Goal: Task Accomplishment & Management: Complete application form

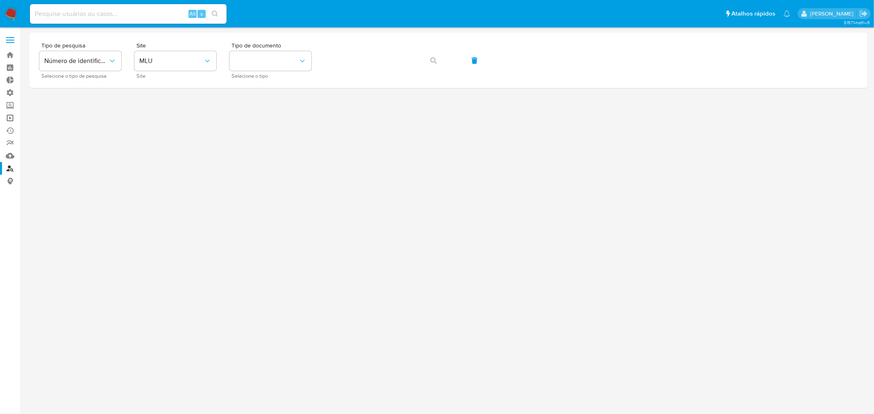
click at [7, 119] on link "Operações em massa" at bounding box center [48, 118] width 97 height 13
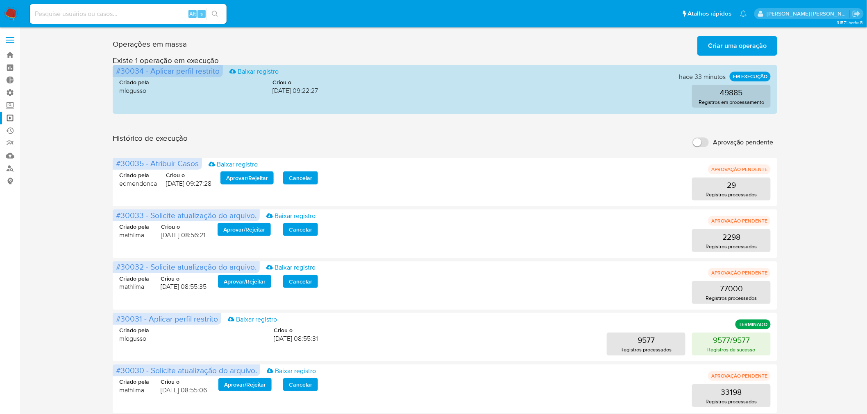
click at [701, 142] on input "Aprovação pendente" at bounding box center [700, 143] width 16 height 10
checkbox input "true"
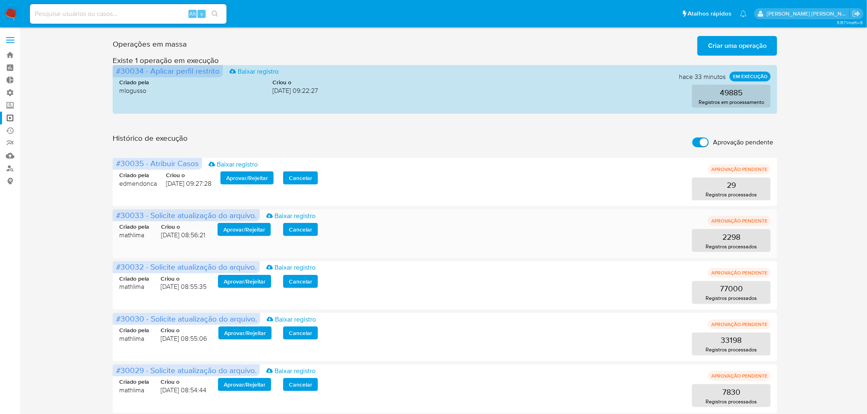
click at [251, 232] on span "Aprovar / Rejeitar" at bounding box center [244, 229] width 42 height 11
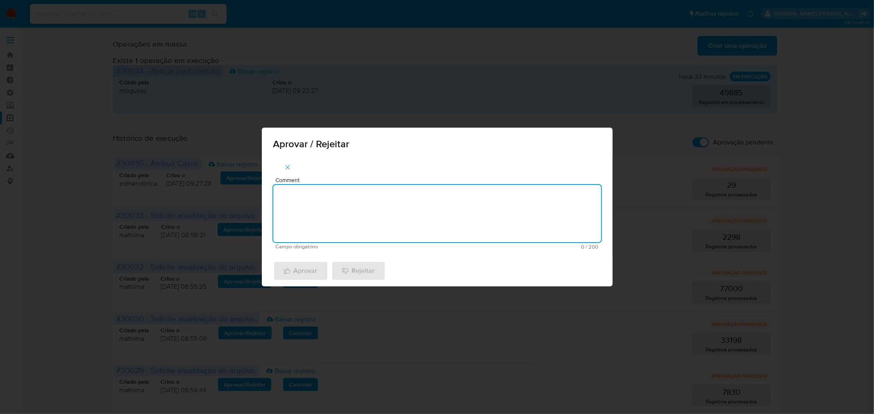
click at [314, 226] on textarea "Comment" at bounding box center [437, 213] width 328 height 57
click at [329, 195] on textarea "atualização cadastral 2025" at bounding box center [437, 213] width 328 height 57
type textarea "atualização cadastral 2025"
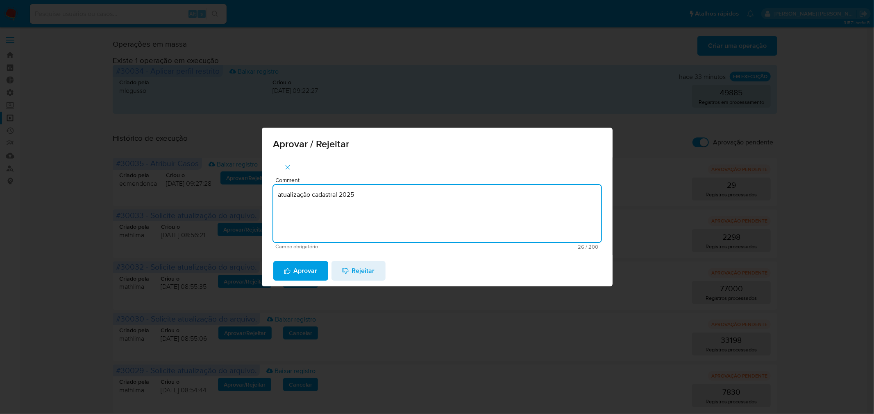
click at [305, 276] on span "Aprovar" at bounding box center [301, 271] width 34 height 18
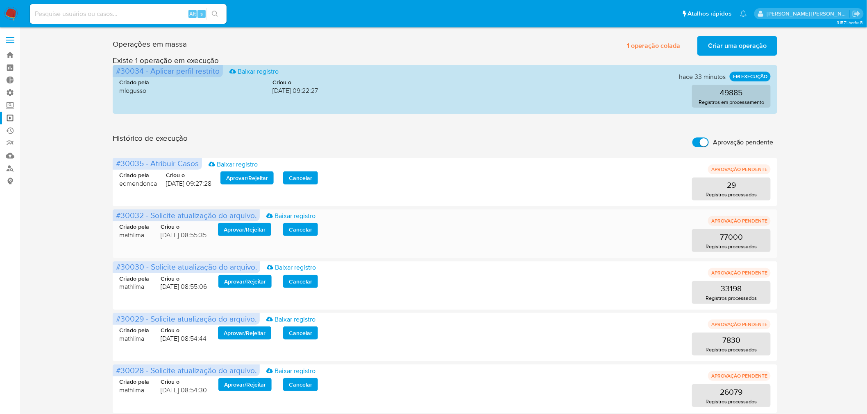
click at [236, 224] on span "Aprovar / Rejeitar" at bounding box center [245, 229] width 42 height 11
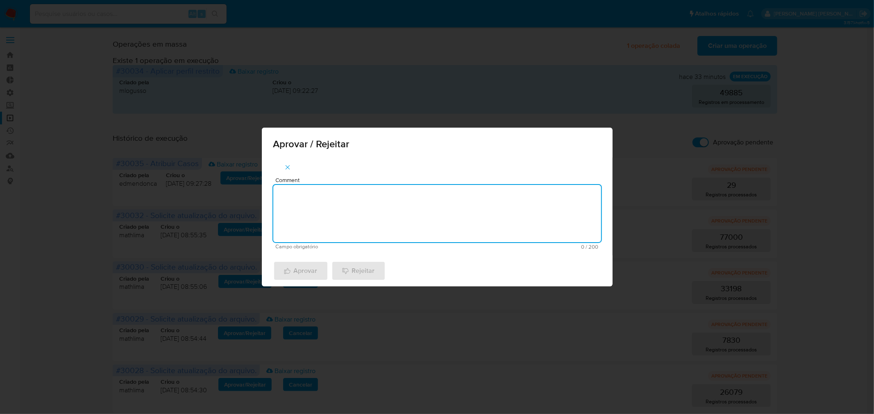
click at [323, 220] on textarea "Comment" at bounding box center [437, 213] width 328 height 57
paste textarea "atualização cadastral 2025"
type textarea "atualização cadastral 2025"
click at [307, 272] on span "Aprovar" at bounding box center [301, 271] width 34 height 18
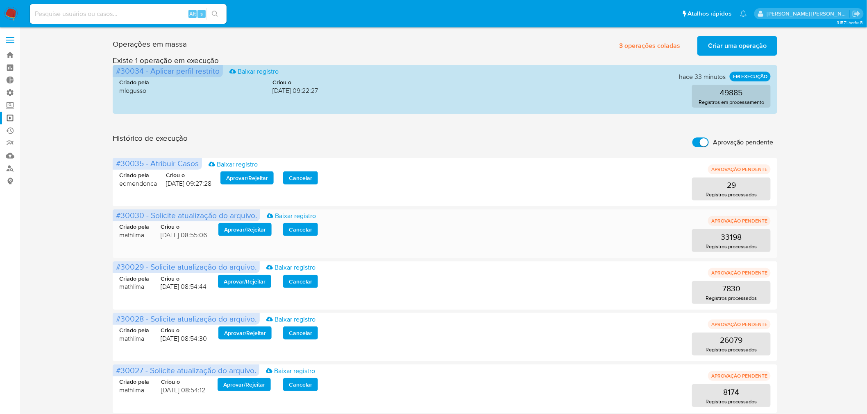
click at [244, 229] on span "Aprovar / Rejeitar" at bounding box center [245, 229] width 42 height 11
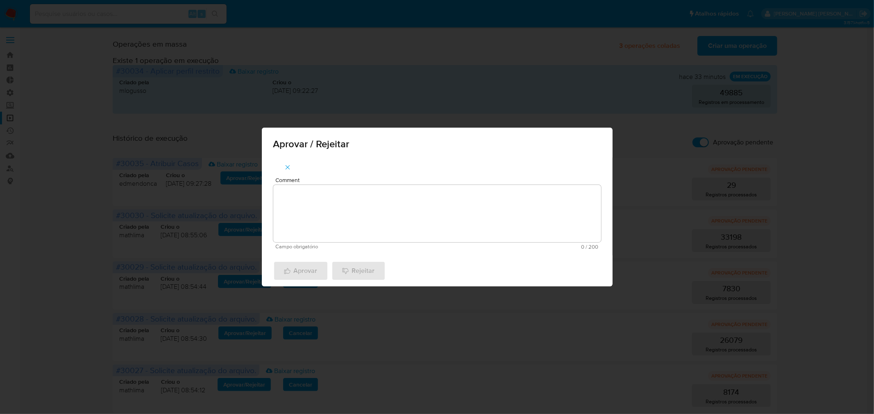
click at [390, 226] on textarea "Comment" at bounding box center [437, 213] width 328 height 57
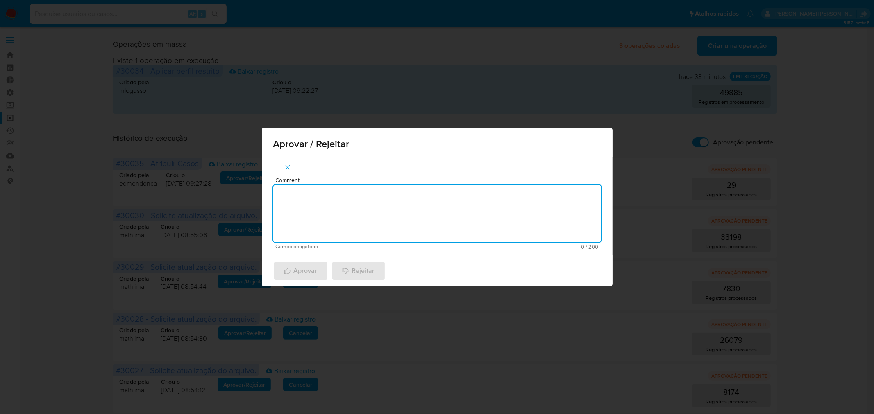
paste textarea "atualização cadastral 2025"
type textarea "atualização cadastral 2025"
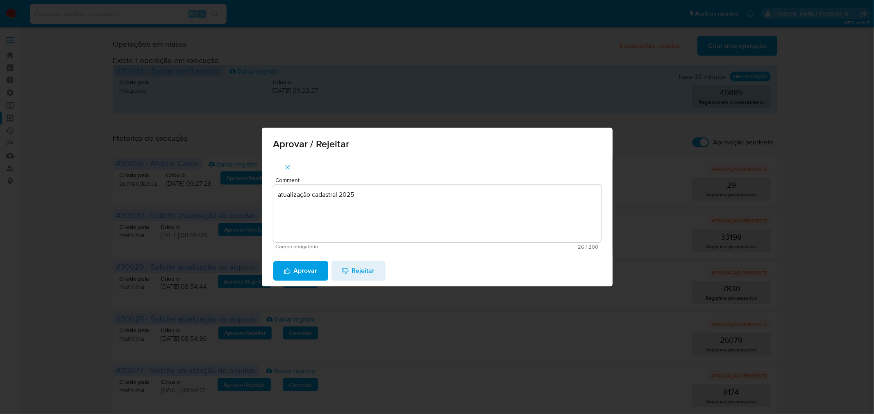
click at [310, 272] on span "Aprovar" at bounding box center [301, 271] width 34 height 18
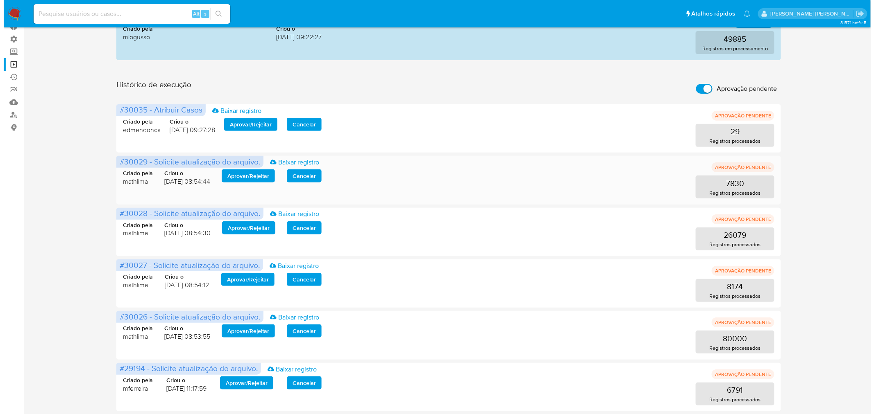
scroll to position [56, 0]
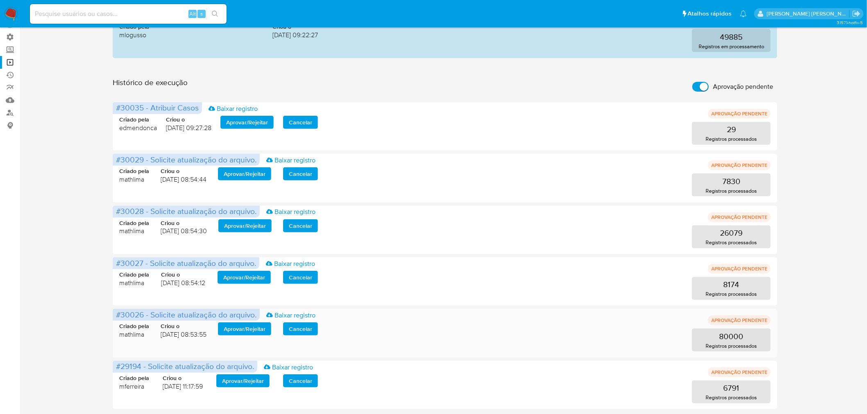
click at [251, 329] on span "Aprovar / Rejeitar" at bounding box center [245, 329] width 42 height 11
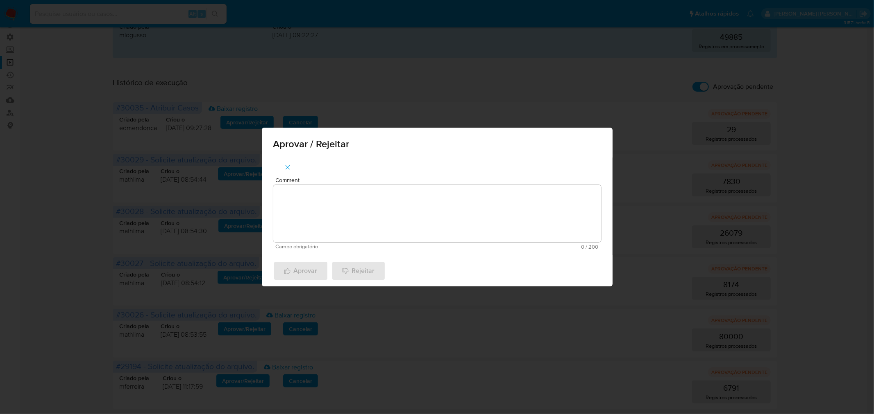
click at [341, 213] on textarea "Comment" at bounding box center [437, 213] width 328 height 57
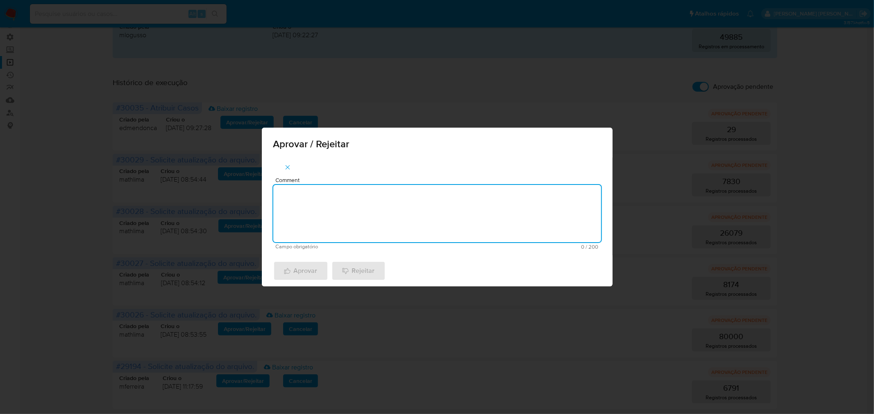
paste textarea "atualização cadastral 2025"
type textarea "atualização cadastral 2025"
click at [311, 268] on span "Aprovar" at bounding box center [301, 271] width 34 height 18
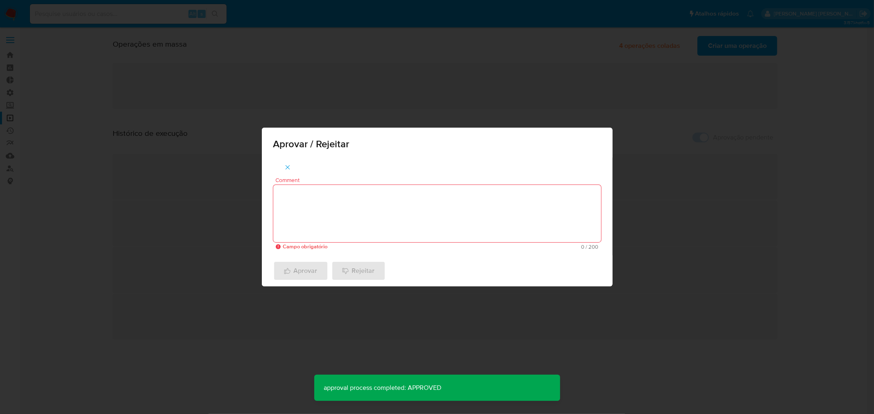
scroll to position [0, 0]
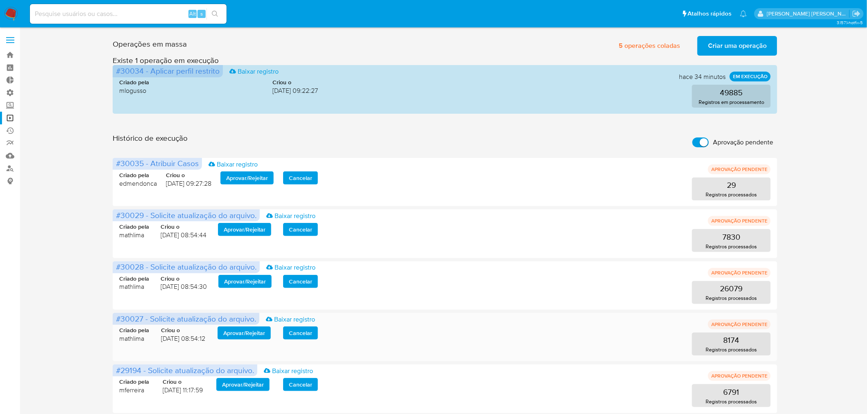
click at [240, 332] on span "Aprovar / Rejeitar" at bounding box center [244, 333] width 42 height 11
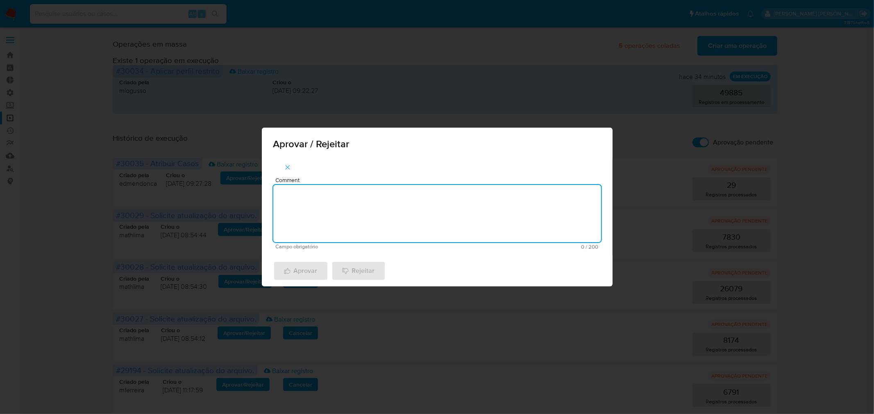
click at [345, 195] on textarea "Comment" at bounding box center [437, 213] width 328 height 57
paste textarea "atualização cadastral 2025"
type textarea "atualização cadastral 2025"
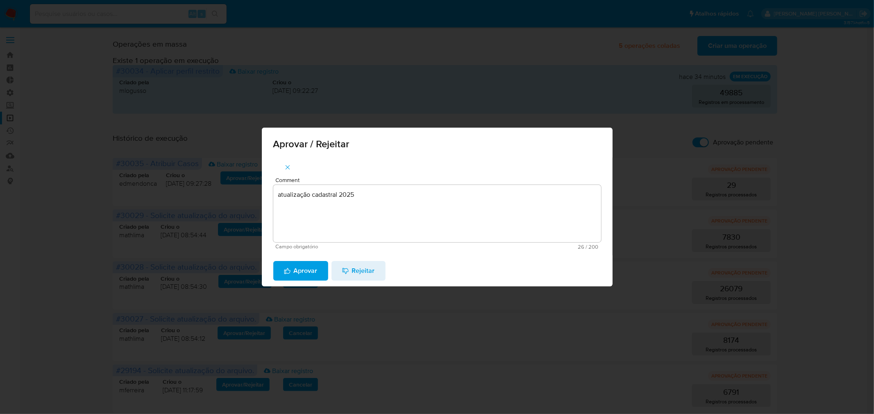
click at [308, 271] on span "Aprovar" at bounding box center [301, 271] width 34 height 18
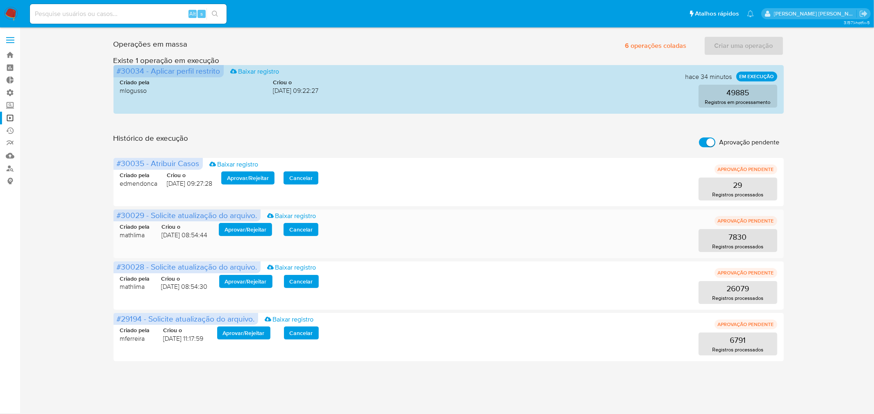
click at [254, 228] on span "Aprovar / Rejeitar" at bounding box center [245, 229] width 42 height 11
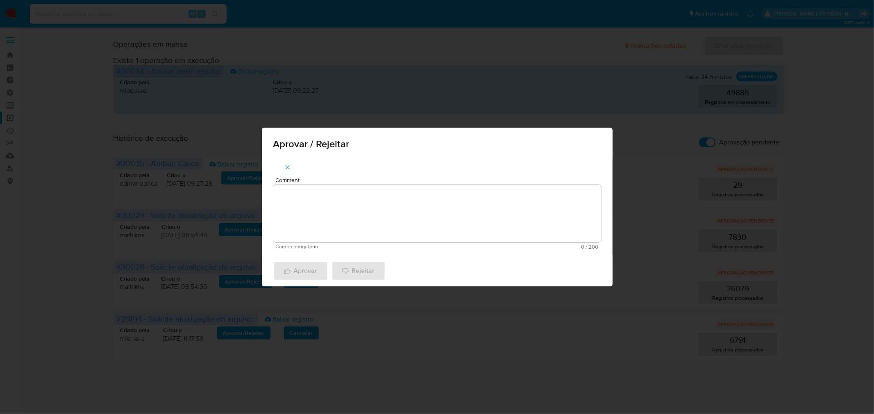
click at [332, 220] on textarea "Comment" at bounding box center [437, 213] width 328 height 57
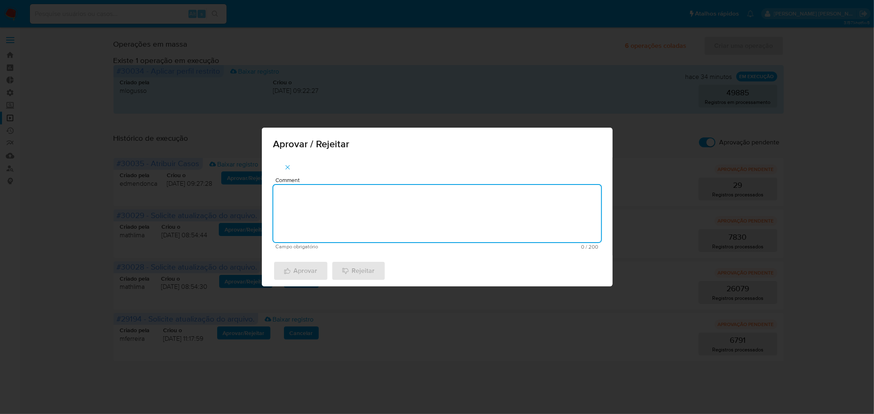
paste textarea "atualização cadastral 2025"
type textarea "atualização cadastral 2025"
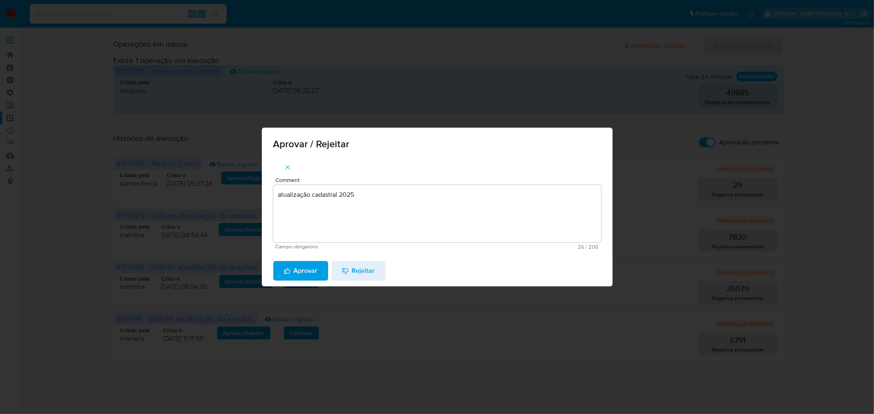
click at [299, 270] on span "Aprovar" at bounding box center [301, 271] width 34 height 18
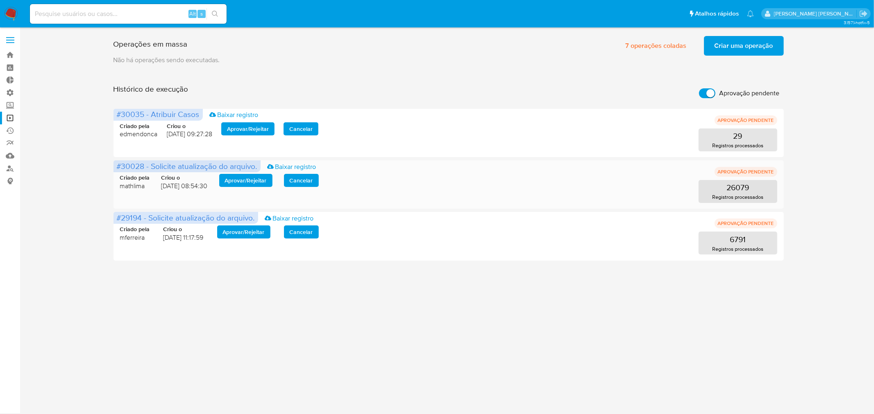
click at [246, 179] on span "Aprovar / Rejeitar" at bounding box center [246, 180] width 42 height 11
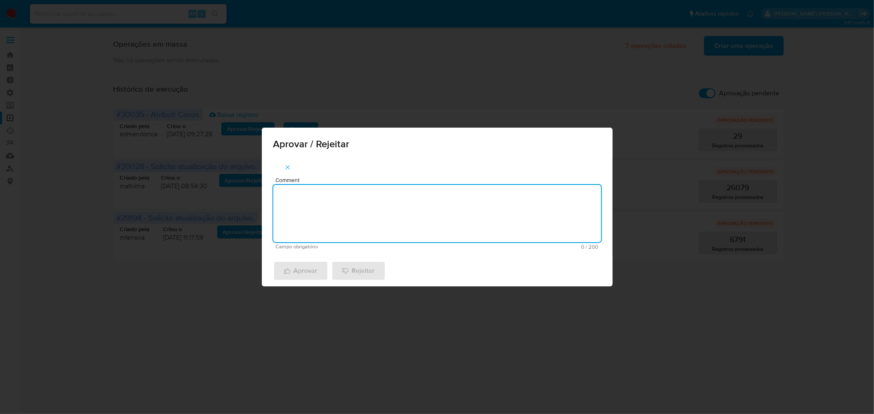
click at [318, 216] on textarea "Comment" at bounding box center [437, 213] width 328 height 57
paste textarea "atualização cadastral 2025"
type textarea "atualização cadastral 2025"
click at [304, 269] on span "Aprovar" at bounding box center [301, 271] width 34 height 18
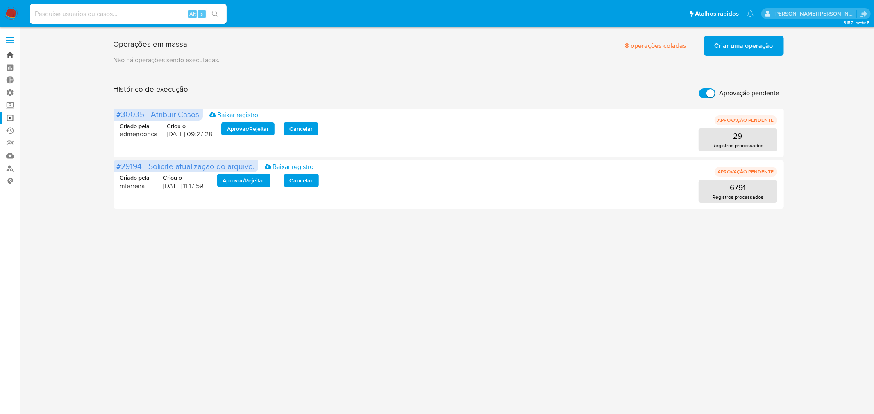
click at [8, 54] on link "Bandeja" at bounding box center [48, 55] width 97 height 13
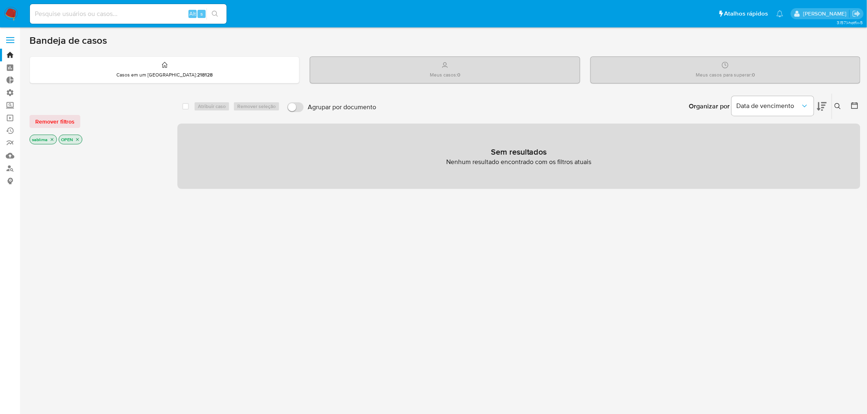
click at [11, 42] on span at bounding box center [10, 42] width 8 height 1
click at [0, 0] on input "checkbox" at bounding box center [0, 0] width 0 height 0
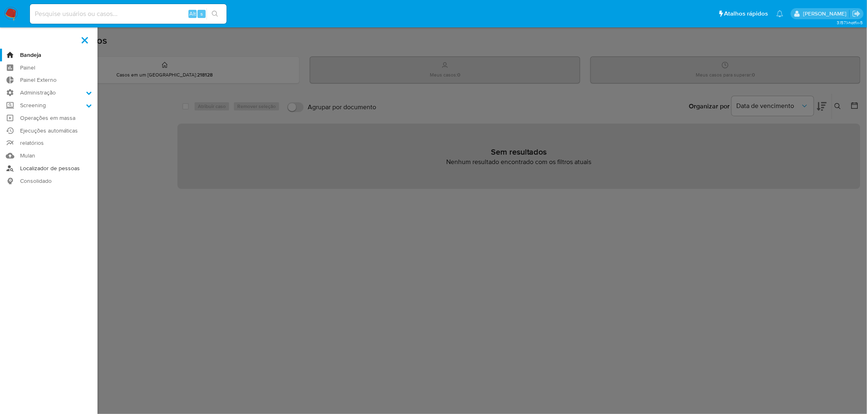
click at [42, 173] on link "Localizador de pessoas" at bounding box center [48, 168] width 97 height 13
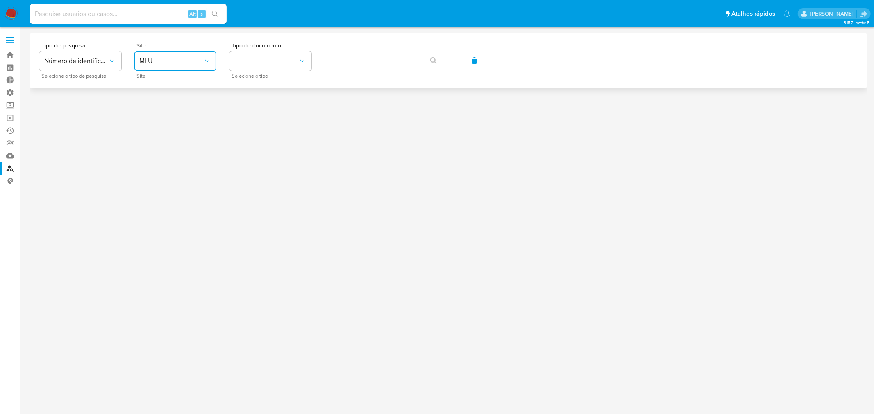
click at [175, 63] on span "MLU" at bounding box center [171, 61] width 64 height 8
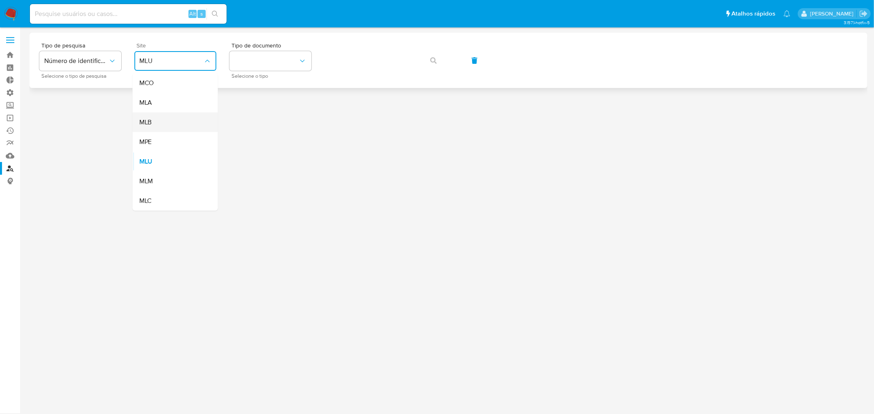
click at [153, 117] on div "MLB" at bounding box center [172, 123] width 67 height 20
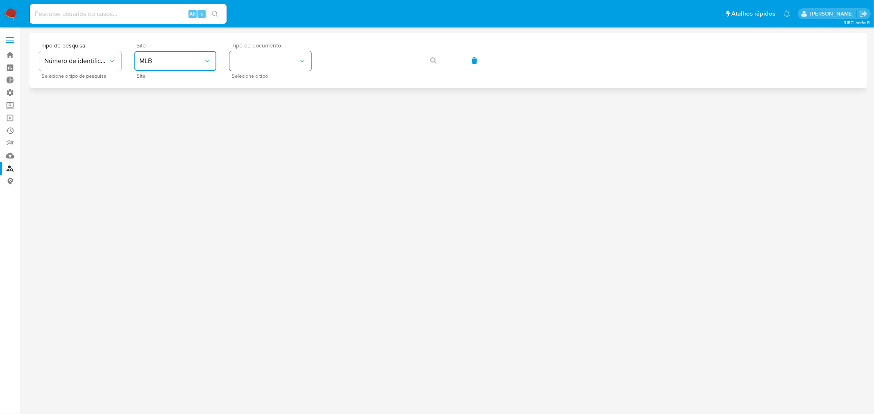
click at [263, 61] on button "identificationType" at bounding box center [270, 61] width 82 height 20
click at [283, 90] on div "CNPJ CNPJ" at bounding box center [267, 87] width 67 height 28
click at [431, 56] on span "button" at bounding box center [433, 61] width 7 height 18
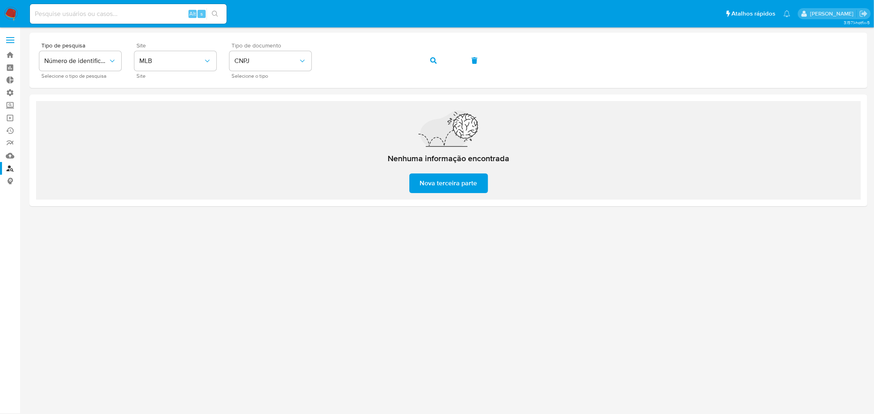
click at [451, 187] on span "Nova terceira parte" at bounding box center [448, 183] width 57 height 18
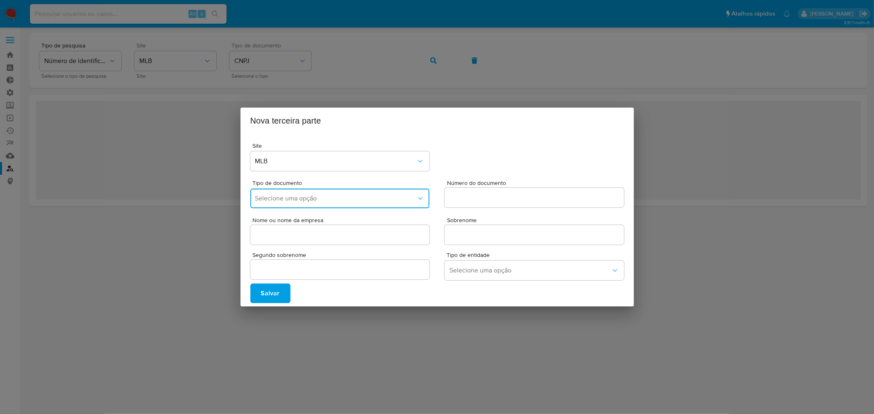
click at [376, 199] on span "Selecione uma opção" at bounding box center [335, 199] width 161 height 8
click at [364, 216] on div "CNPJ" at bounding box center [337, 221] width 165 height 20
click at [369, 366] on div "Nova terceira parte Site MLB Tipo de documento CNPJ Número do documento Nome ou…" at bounding box center [437, 207] width 874 height 414
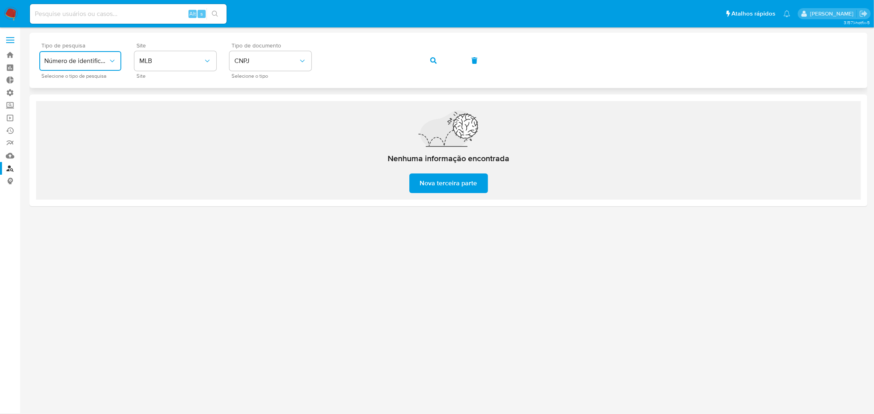
click at [66, 64] on span "Número de identificação" at bounding box center [76, 61] width 64 height 8
click at [61, 9] on input at bounding box center [128, 14] width 197 height 11
click at [9, 40] on span at bounding box center [10, 40] width 8 height 1
click at [0, 0] on input "checkbox" at bounding box center [0, 0] width 0 height 0
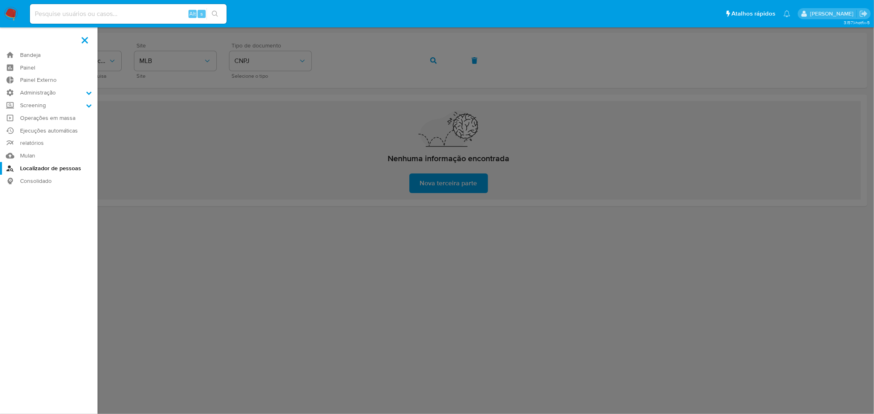
click at [13, 11] on img at bounding box center [11, 14] width 14 height 14
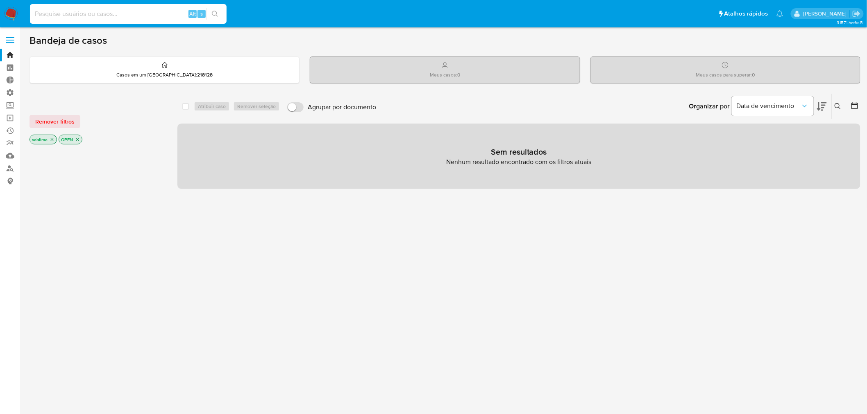
click at [158, 18] on input at bounding box center [128, 14] width 197 height 11
click at [194, 16] on span "Alt" at bounding box center [192, 14] width 7 height 8
click at [204, 10] on div "s" at bounding box center [201, 14] width 8 height 8
click at [95, 12] on input at bounding box center [128, 14] width 197 height 11
paste input "46.255.192/0001-88"
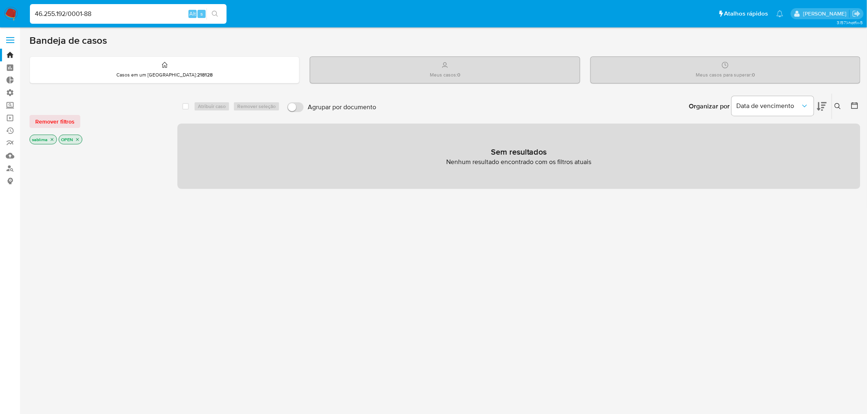
click at [70, 15] on input "46.255.192/0001-88" at bounding box center [128, 14] width 197 height 11
click at [84, 13] on input "46.255.1920001-88" at bounding box center [128, 14] width 197 height 11
click at [43, 16] on input "46.255.192000188" at bounding box center [128, 14] width 197 height 11
click at [52, 14] on input "46255.192000188" at bounding box center [128, 14] width 197 height 11
type input "46255192000188"
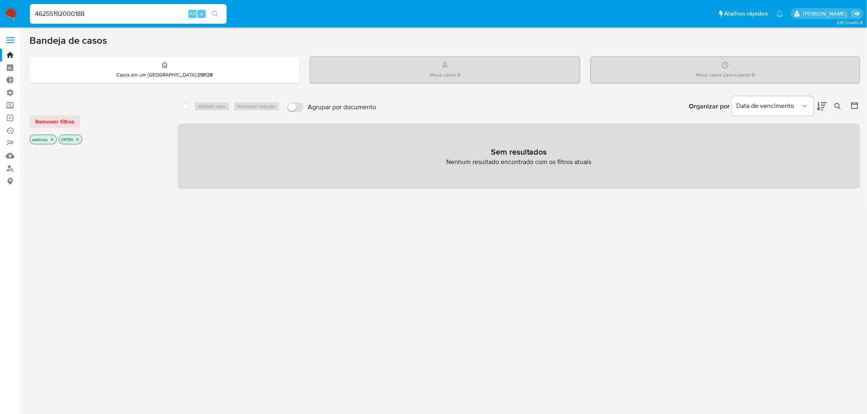
click at [216, 13] on icon "search-icon" at bounding box center [215, 14] width 7 height 7
click at [13, 171] on link "Localizador de pessoas" at bounding box center [48, 168] width 97 height 13
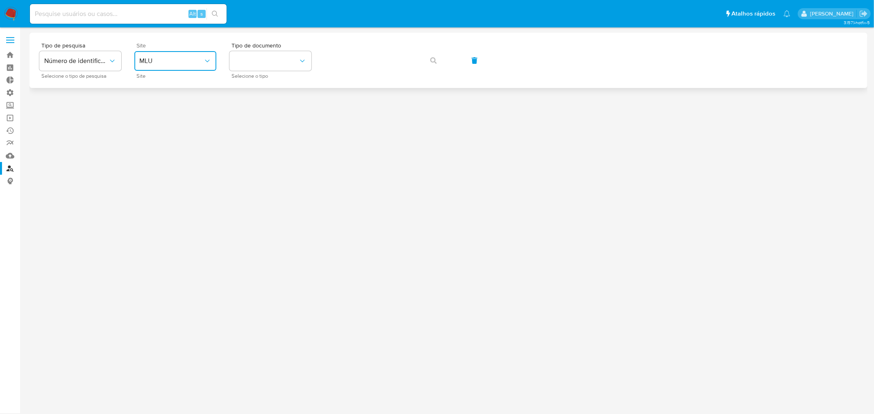
click at [180, 61] on span "MLU" at bounding box center [171, 61] width 64 height 8
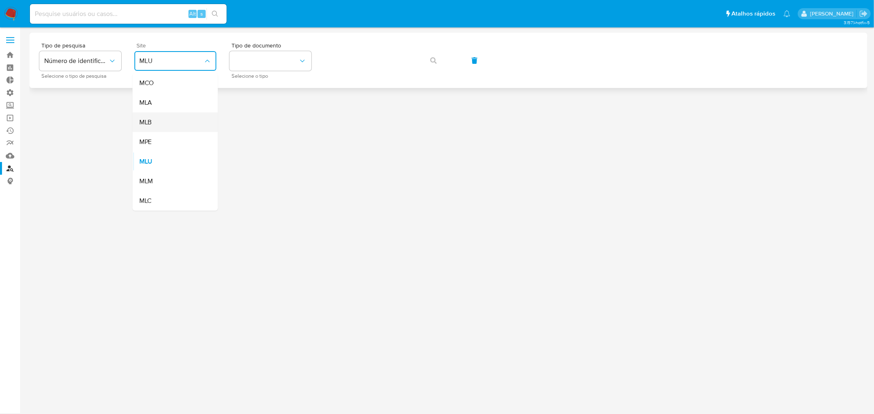
click at [163, 118] on div "MLB" at bounding box center [172, 123] width 67 height 20
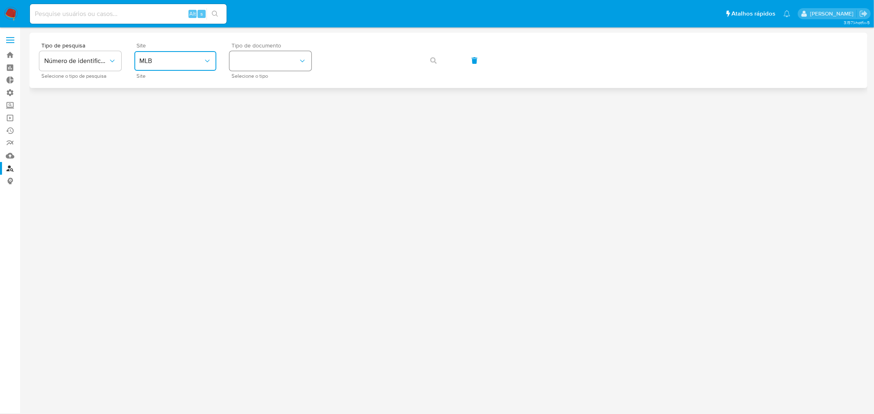
click at [251, 54] on button "identificationType" at bounding box center [270, 61] width 82 height 20
click at [260, 88] on div "CNPJ CNPJ" at bounding box center [267, 87] width 67 height 28
click at [435, 55] on span "button" at bounding box center [433, 61] width 7 height 18
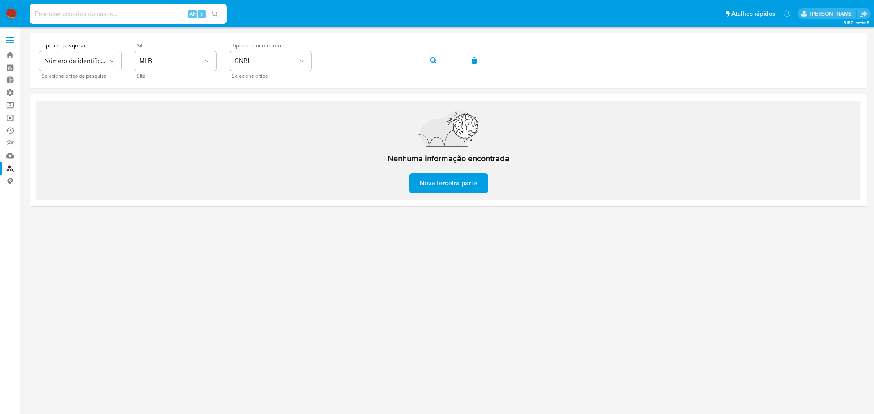
click at [13, 116] on link "Operações em massa" at bounding box center [48, 118] width 97 height 13
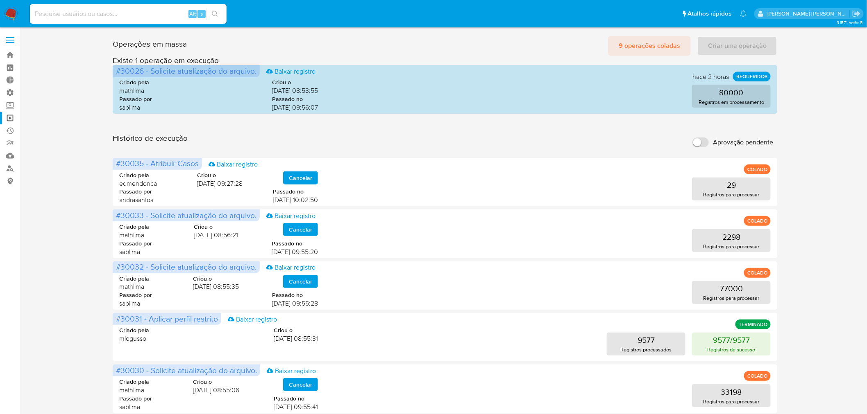
click at [652, 45] on span "9 operações coladas" at bounding box center [648, 46] width 61 height 18
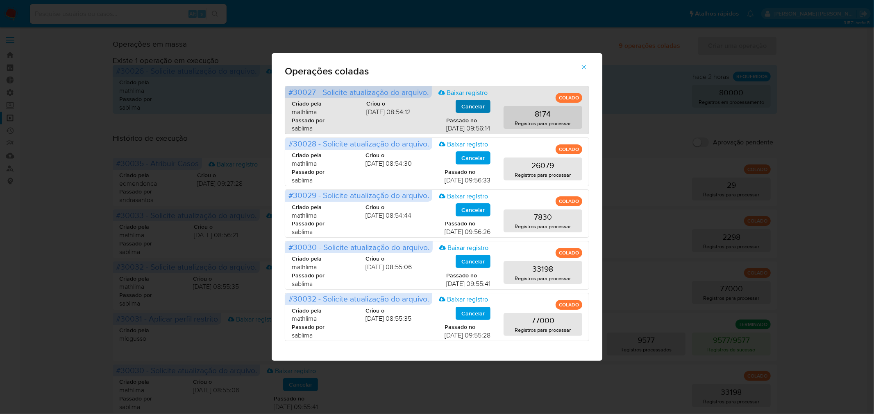
click at [473, 103] on span "Cancelar" at bounding box center [472, 106] width 23 height 11
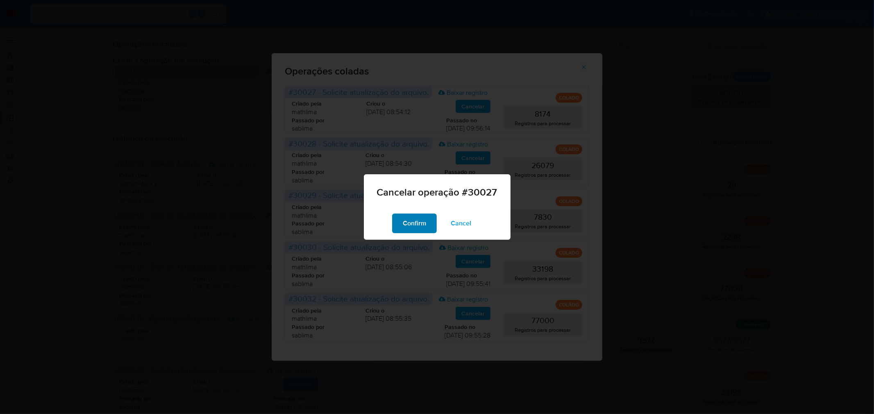
click at [418, 220] on span "Confirm" at bounding box center [414, 224] width 23 height 18
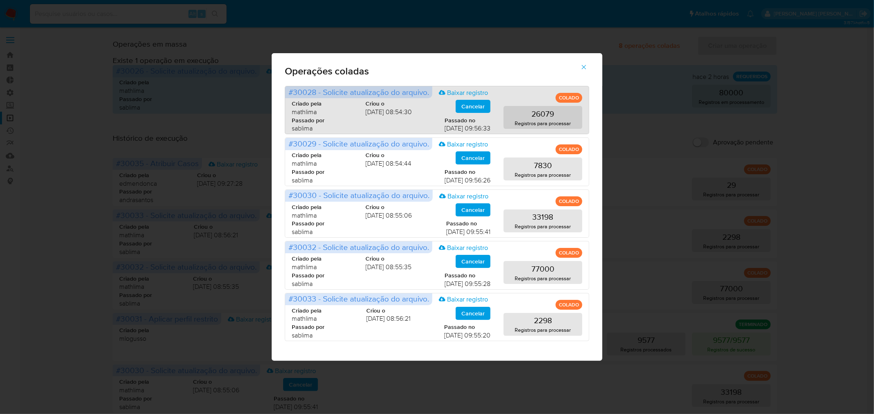
click at [467, 112] on span "Cancelar" at bounding box center [472, 106] width 23 height 11
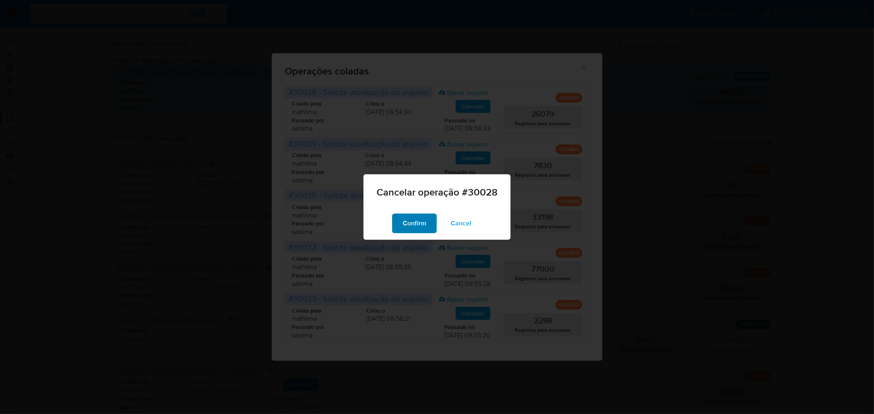
click at [412, 223] on span "Confirm" at bounding box center [414, 224] width 23 height 18
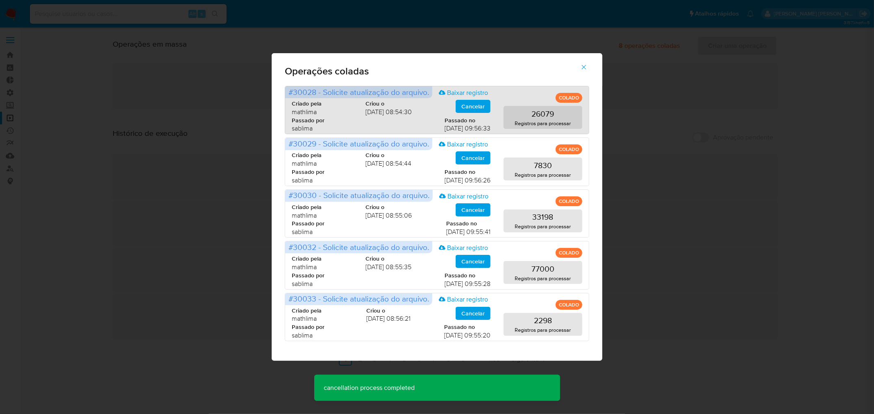
click at [471, 109] on span "Cancelar" at bounding box center [472, 106] width 23 height 11
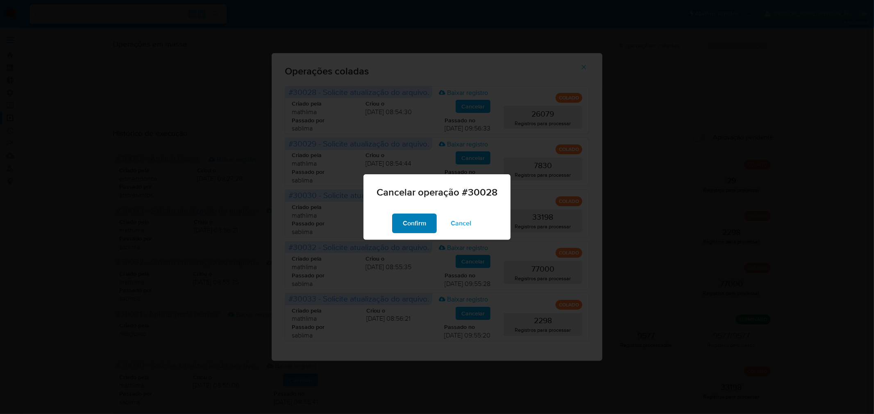
click at [410, 223] on span "Confirm" at bounding box center [414, 224] width 23 height 18
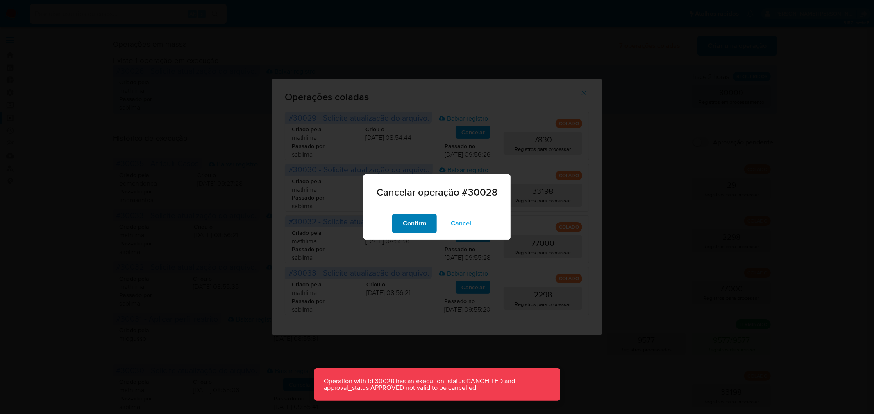
click at [412, 224] on span "Confirm" at bounding box center [414, 224] width 23 height 18
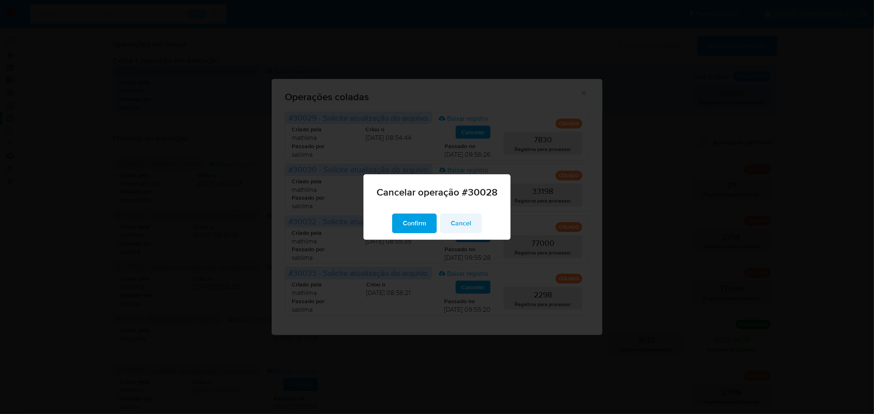
click at [468, 222] on span "Cancel" at bounding box center [461, 224] width 20 height 18
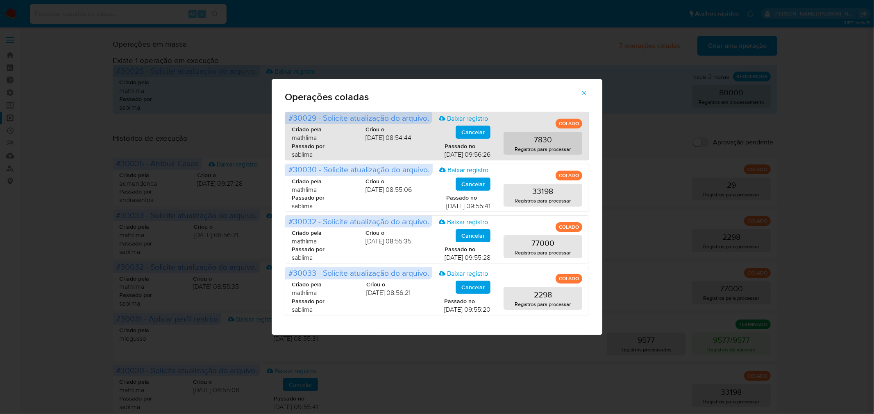
click at [465, 132] on span "Cancelar" at bounding box center [472, 132] width 23 height 11
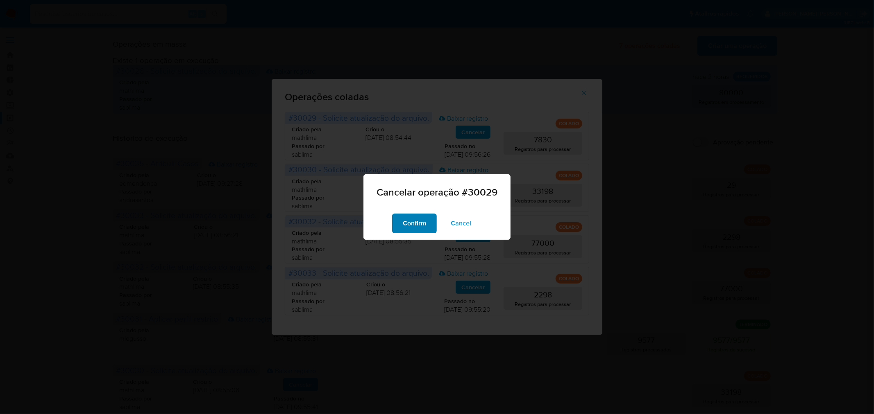
click at [403, 224] on span "Confirm" at bounding box center [414, 224] width 23 height 18
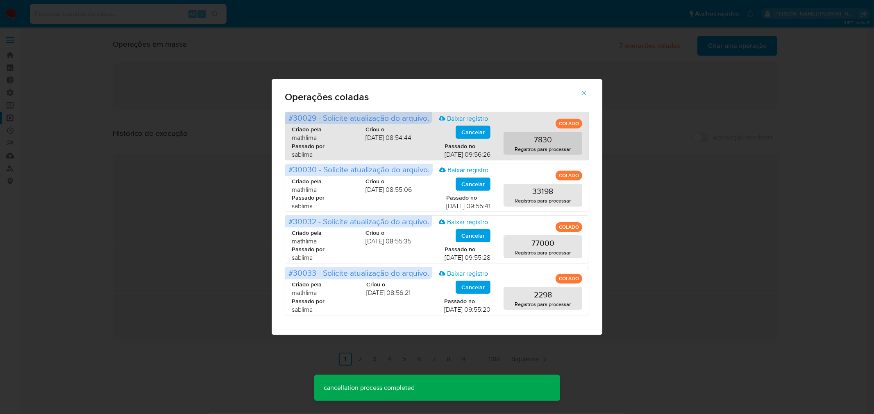
click at [464, 132] on span "Cancelar" at bounding box center [472, 132] width 23 height 11
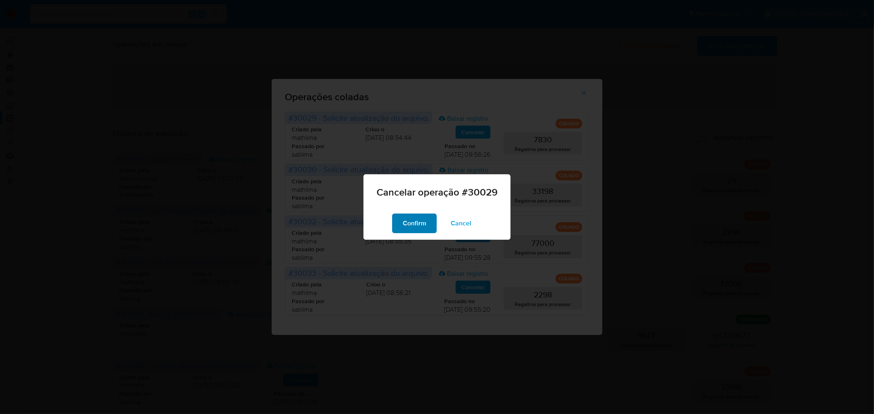
click at [411, 222] on span "Confirm" at bounding box center [414, 224] width 23 height 18
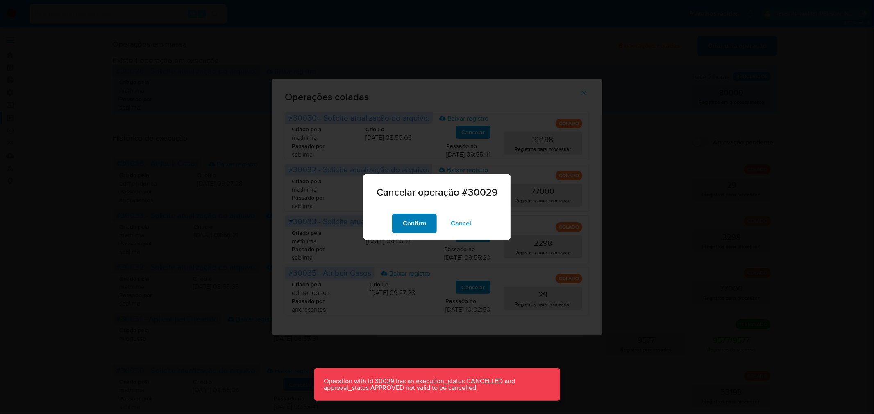
click at [419, 220] on span "Confirm" at bounding box center [414, 224] width 23 height 18
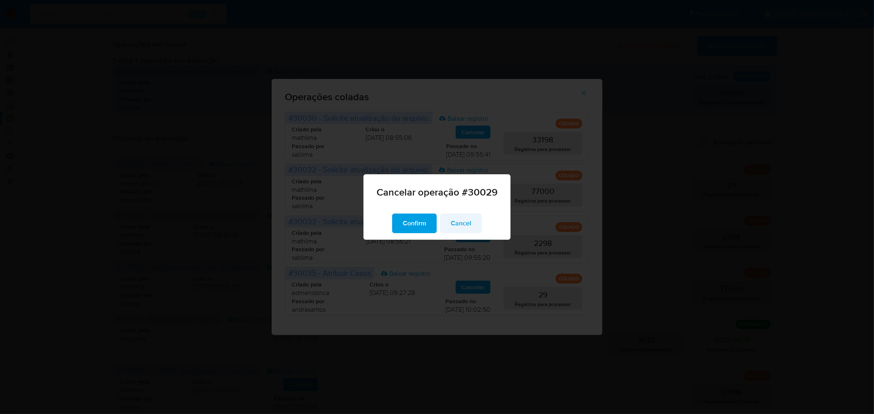
click at [460, 225] on span "Cancel" at bounding box center [461, 224] width 20 height 18
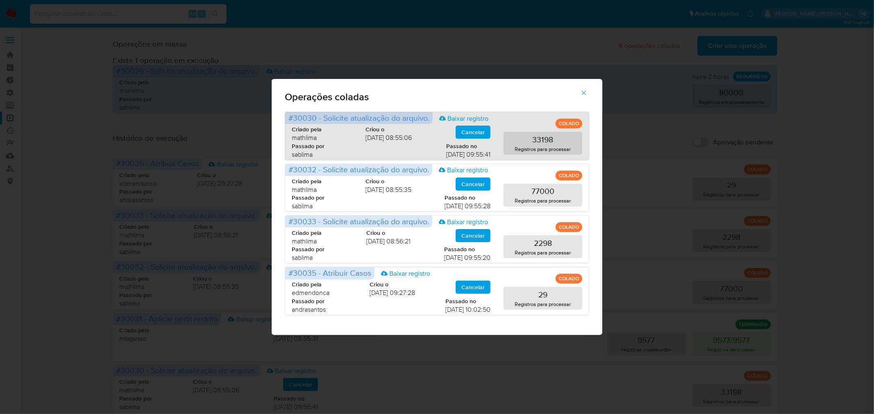
click at [481, 129] on span "Cancelar" at bounding box center [472, 132] width 23 height 11
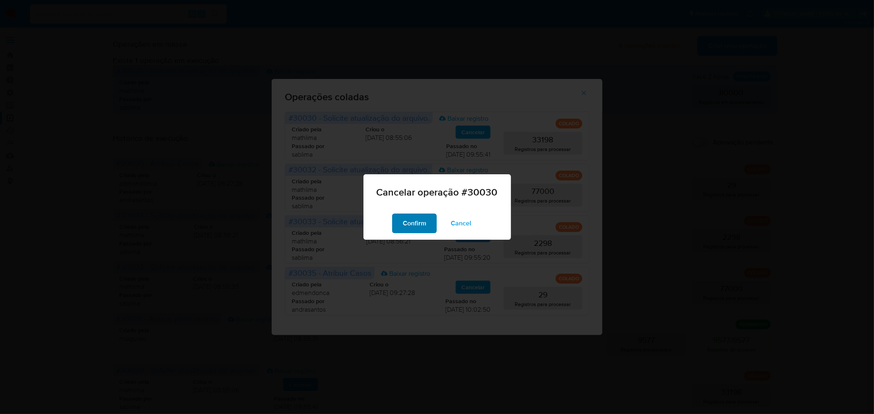
click at [423, 223] on span "Confirm" at bounding box center [414, 224] width 23 height 18
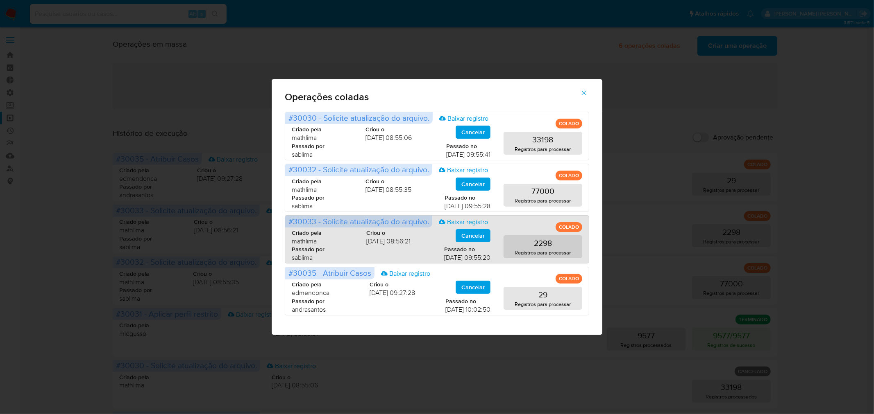
click at [478, 233] on span "Cancelar" at bounding box center [472, 235] width 23 height 11
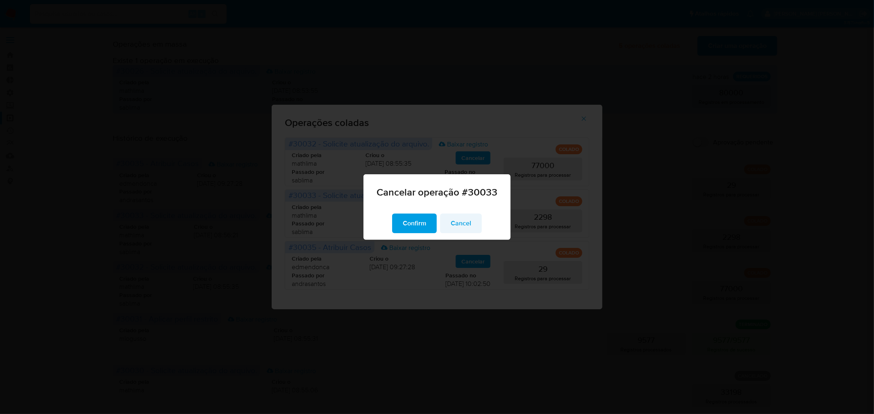
click at [470, 222] on button "Cancel" at bounding box center [461, 224] width 42 height 20
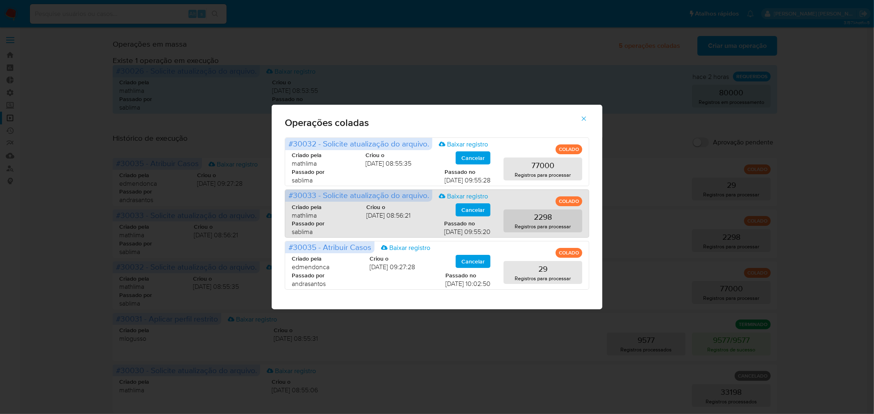
click at [482, 207] on span "Cancelar" at bounding box center [472, 209] width 23 height 11
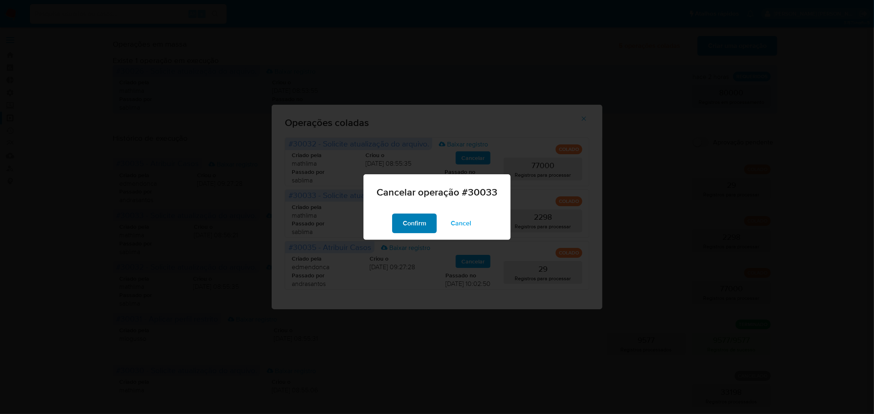
click at [413, 217] on span "Confirm" at bounding box center [414, 224] width 23 height 18
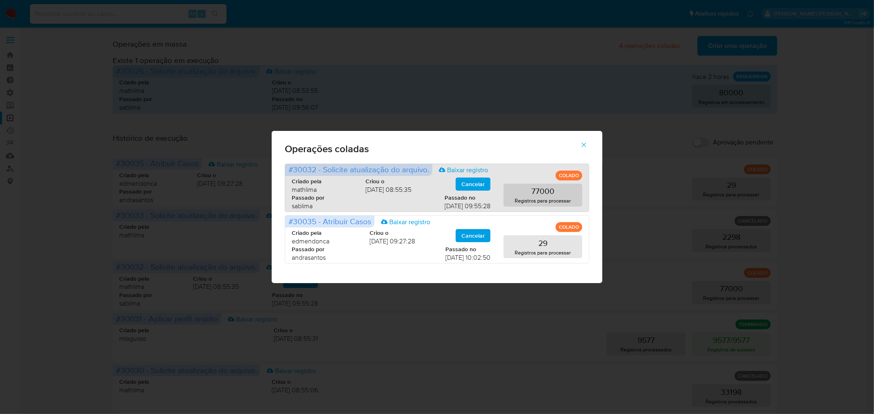
click at [474, 185] on span "Cancelar" at bounding box center [472, 184] width 23 height 11
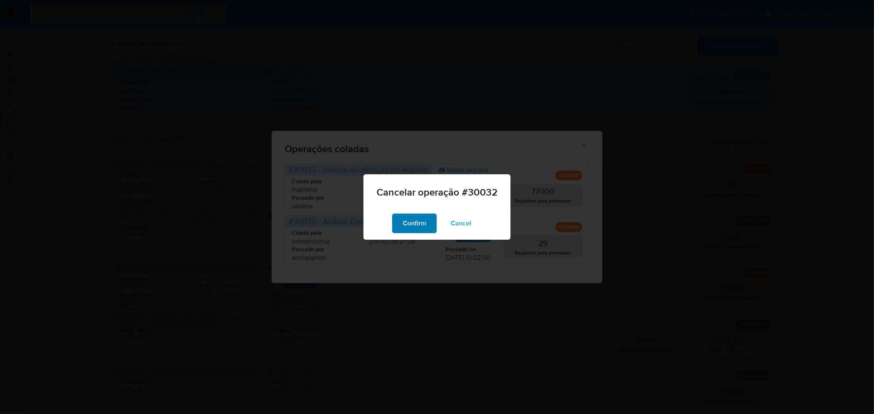
click at [426, 216] on span "Confirm" at bounding box center [414, 224] width 23 height 18
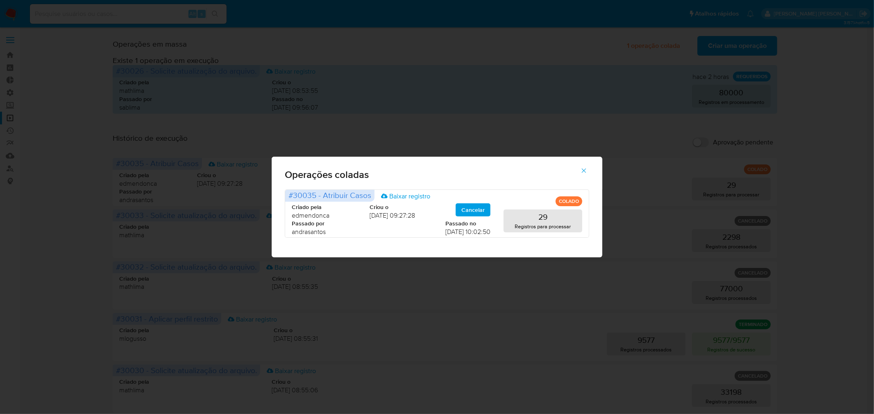
click at [583, 171] on icon "button" at bounding box center [584, 171] width 5 height 5
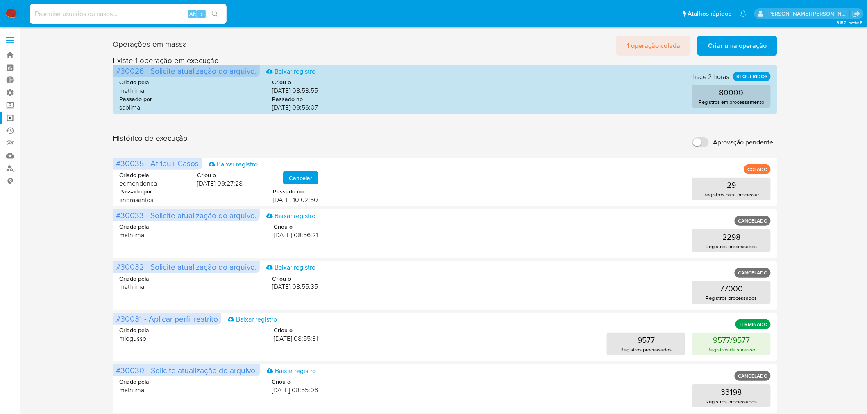
click at [663, 46] on span "1 operação colada" at bounding box center [653, 46] width 53 height 18
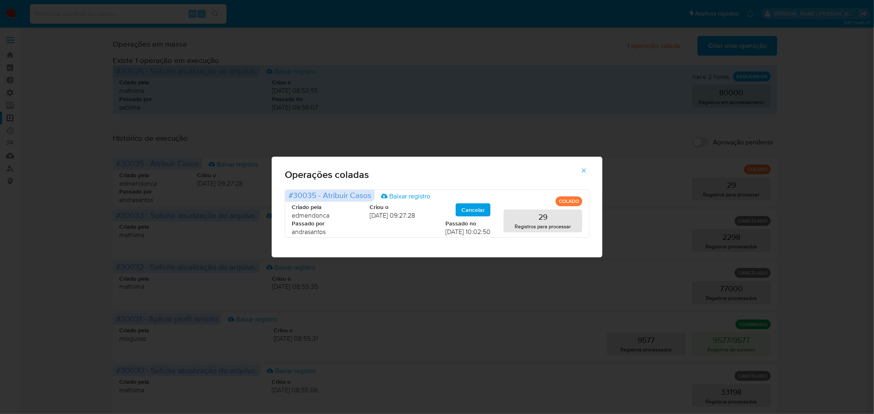
click at [586, 169] on icon "button" at bounding box center [583, 170] width 7 height 7
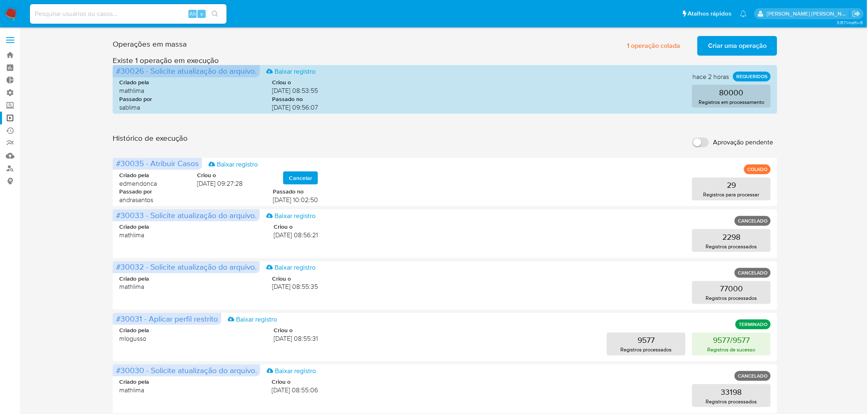
click at [699, 143] on input "Aprovação pendente" at bounding box center [700, 143] width 16 height 10
checkbox input "true"
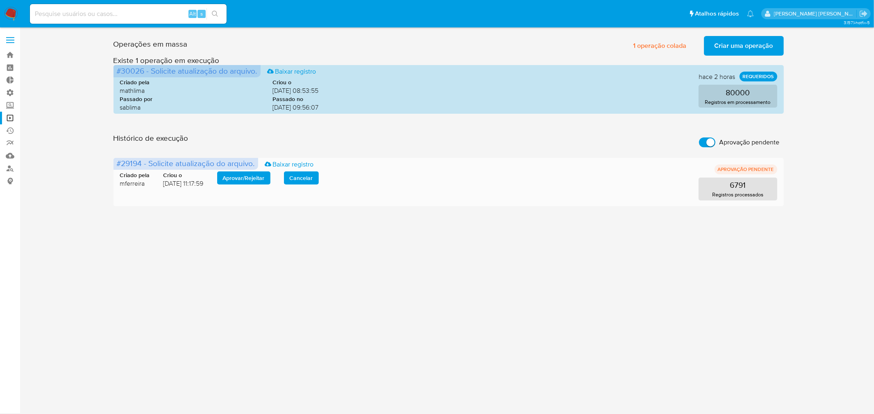
drag, startPoint x: 121, startPoint y: 183, endPoint x: 161, endPoint y: 187, distance: 40.3
click at [161, 187] on div "Criado pela mferreira Criou o 07/08/2025 11:17:59 Aprovar / Rejeitar Cancelar" at bounding box center [219, 180] width 199 height 16
click at [183, 185] on span "07/08/2025 11:17:59" at bounding box center [183, 183] width 40 height 9
click at [12, 14] on img at bounding box center [11, 14] width 14 height 14
